Goal: Task Accomplishment & Management: Manage account settings

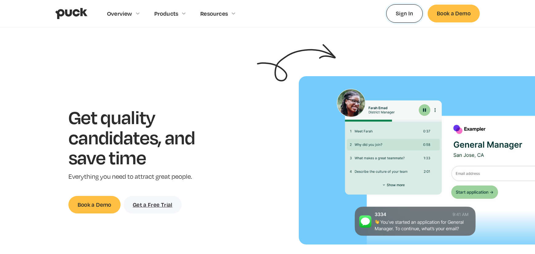
click at [409, 17] on link "Sign In" at bounding box center [404, 13] width 37 height 18
